Goal: Task Accomplishment & Management: Manage account settings

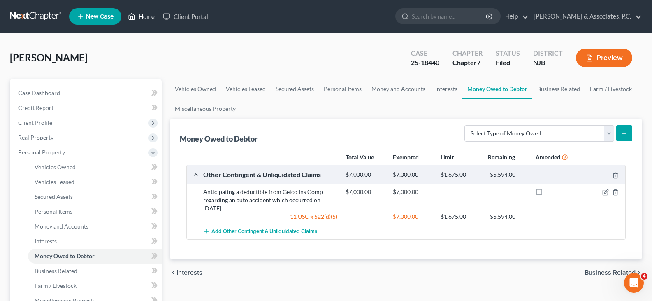
click at [145, 16] on link "Home" at bounding box center [141, 16] width 35 height 15
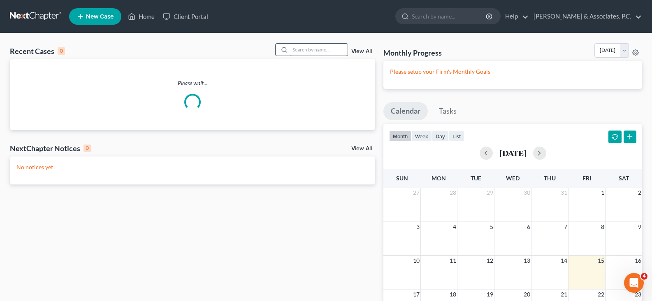
click at [305, 49] on input "search" at bounding box center [319, 50] width 58 height 12
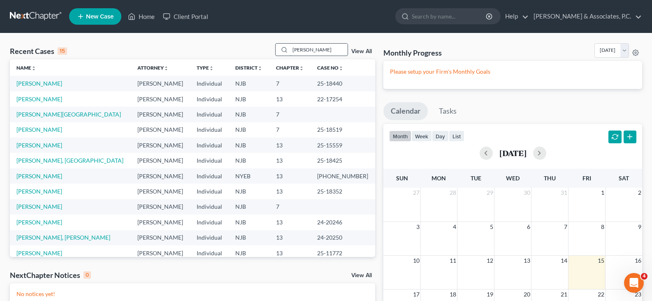
type input "[PERSON_NAME]"
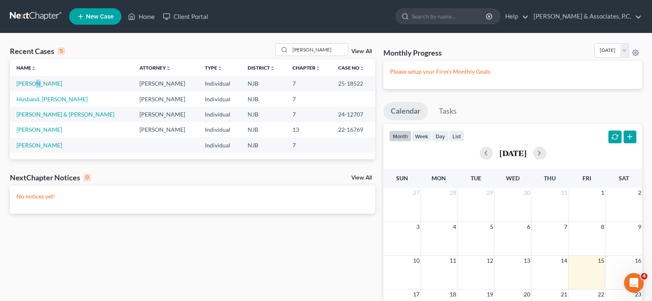
click at [34, 79] on td "[PERSON_NAME]" at bounding box center [71, 83] width 123 height 15
click at [32, 86] on link "[PERSON_NAME]" at bounding box center [39, 83] width 46 height 7
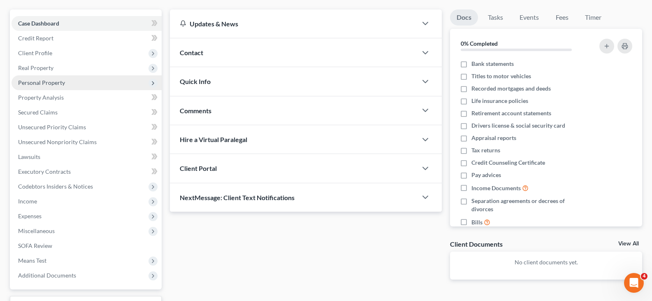
scroll to position [137, 0]
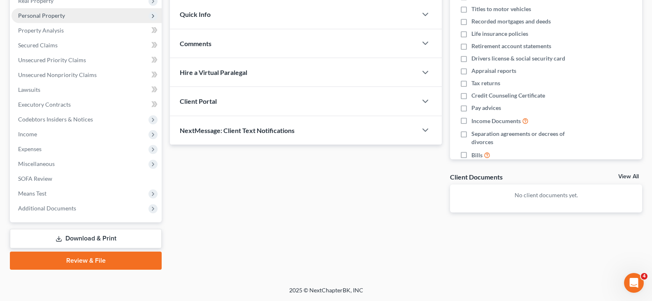
click at [42, 15] on span "Personal Property" at bounding box center [41, 15] width 47 height 7
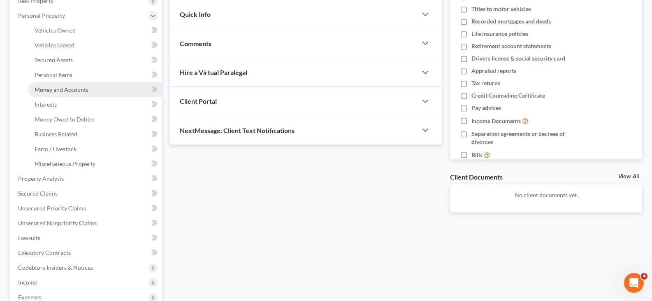
click at [59, 90] on span "Money and Accounts" at bounding box center [62, 89] width 54 height 7
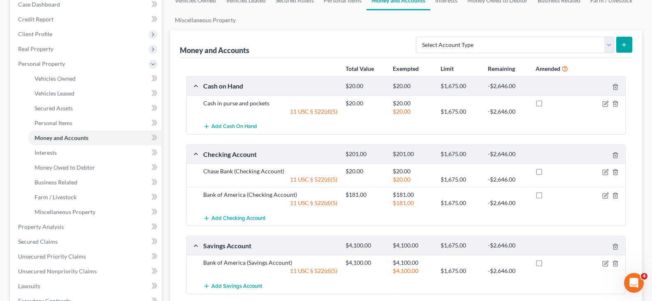
scroll to position [82, 0]
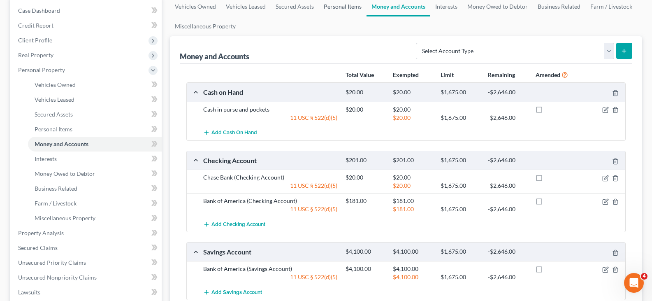
click at [345, 5] on link "Personal Items" at bounding box center [343, 7] width 48 height 20
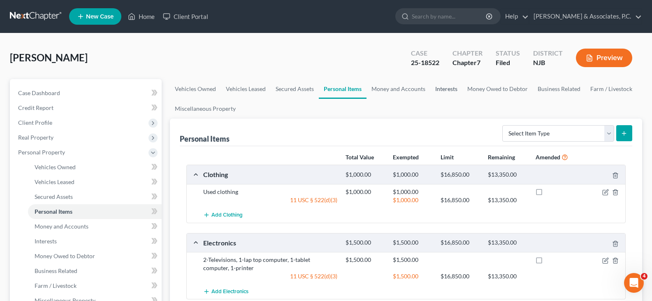
click at [449, 90] on link "Interests" at bounding box center [447, 89] width 32 height 20
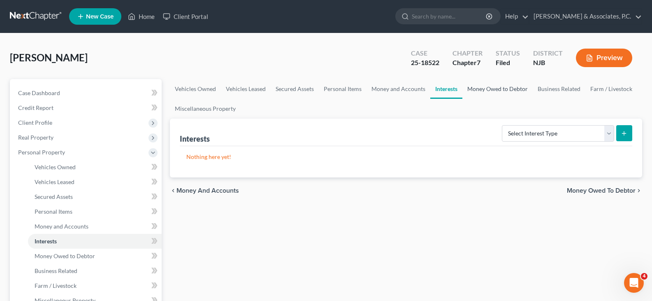
click at [503, 91] on link "Money Owed to Debtor" at bounding box center [498, 89] width 70 height 20
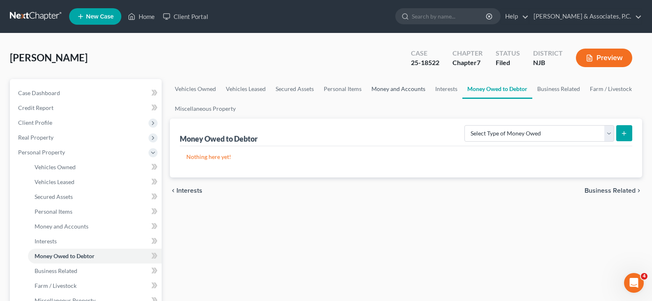
click at [397, 92] on link "Money and Accounts" at bounding box center [399, 89] width 64 height 20
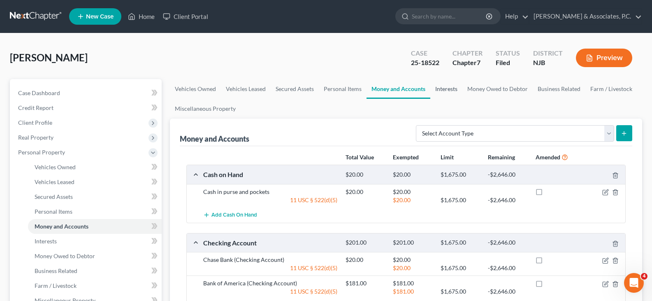
click at [451, 86] on link "Interests" at bounding box center [447, 89] width 32 height 20
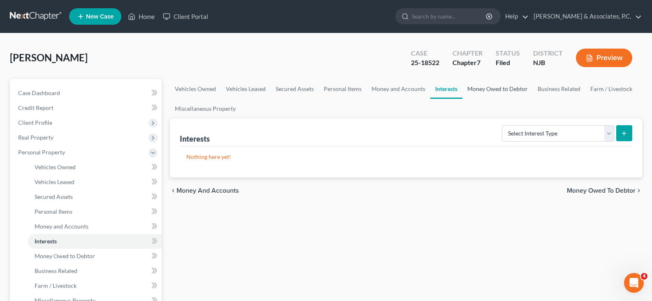
click at [493, 89] on link "Money Owed to Debtor" at bounding box center [498, 89] width 70 height 20
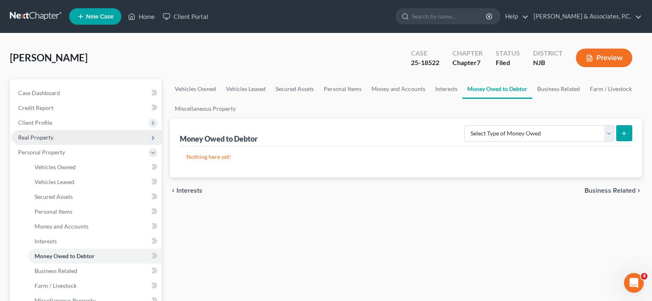
click at [40, 138] on span "Real Property" at bounding box center [35, 137] width 35 height 7
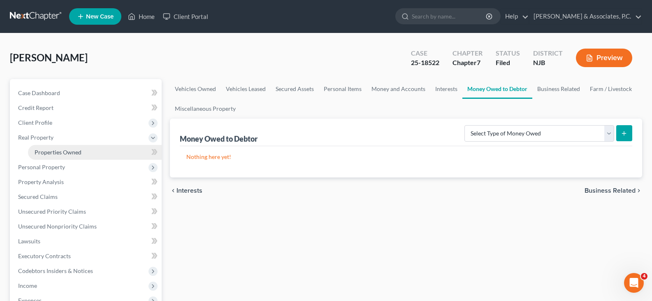
click at [52, 153] on span "Properties Owned" at bounding box center [58, 152] width 47 height 7
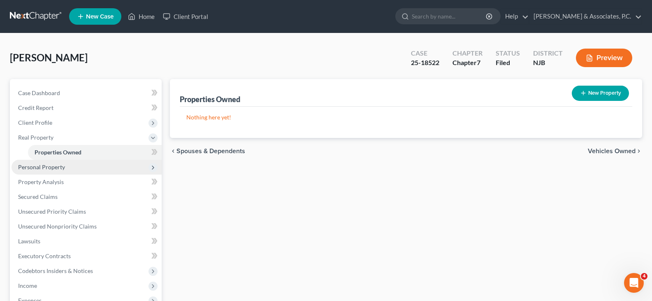
click at [53, 167] on span "Personal Property" at bounding box center [41, 166] width 47 height 7
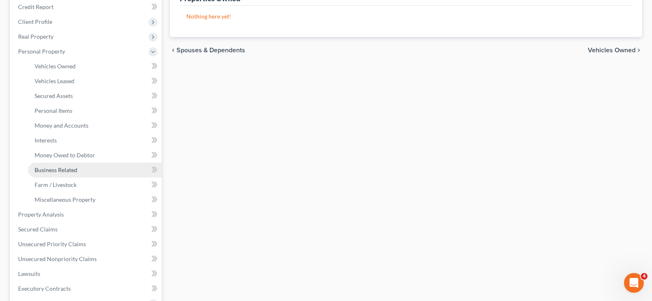
scroll to position [165, 0]
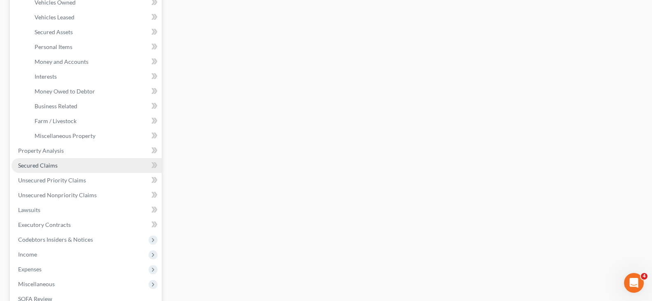
click at [45, 163] on span "Secured Claims" at bounding box center [38, 165] width 40 height 7
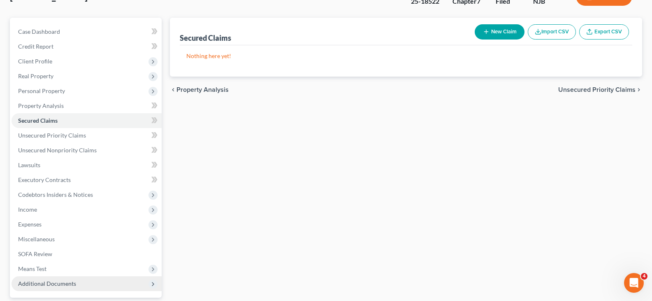
scroll to position [137, 0]
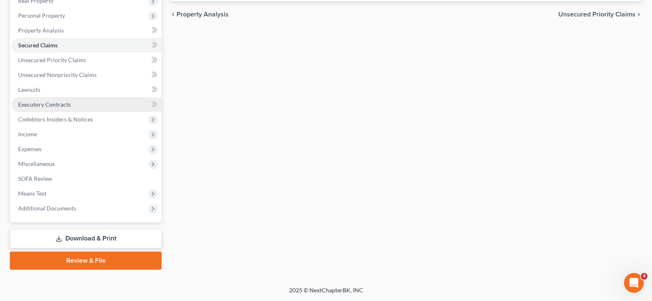
click at [34, 105] on span "Executory Contracts" at bounding box center [44, 104] width 53 height 7
